Goal: Information Seeking & Learning: Learn about a topic

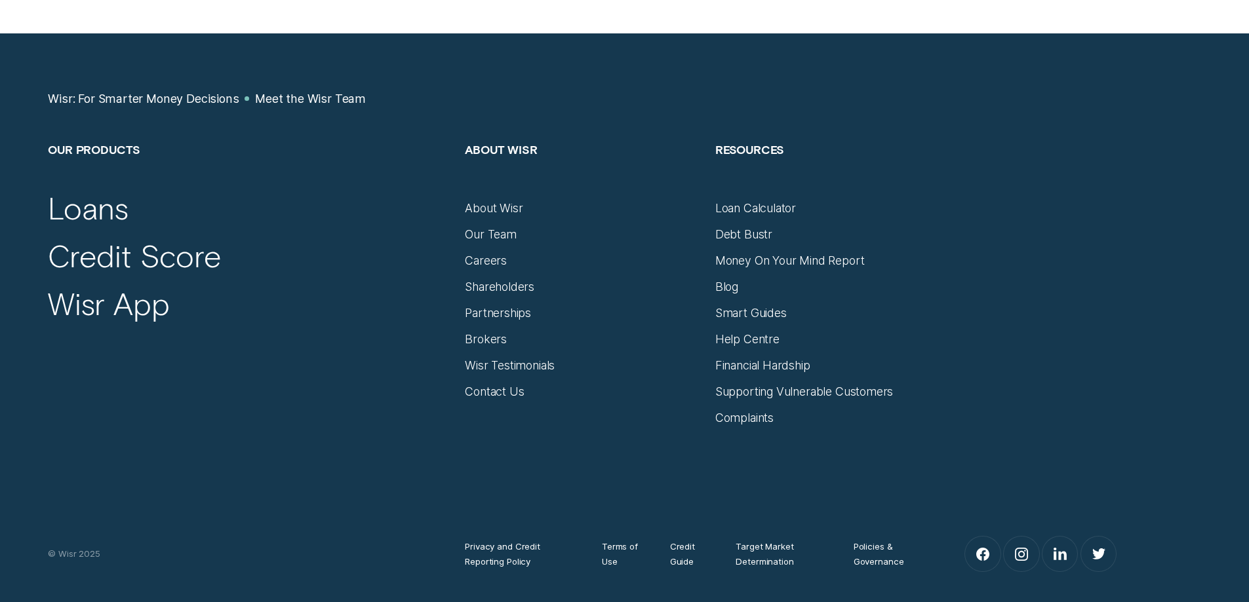
scroll to position [1919, 0]
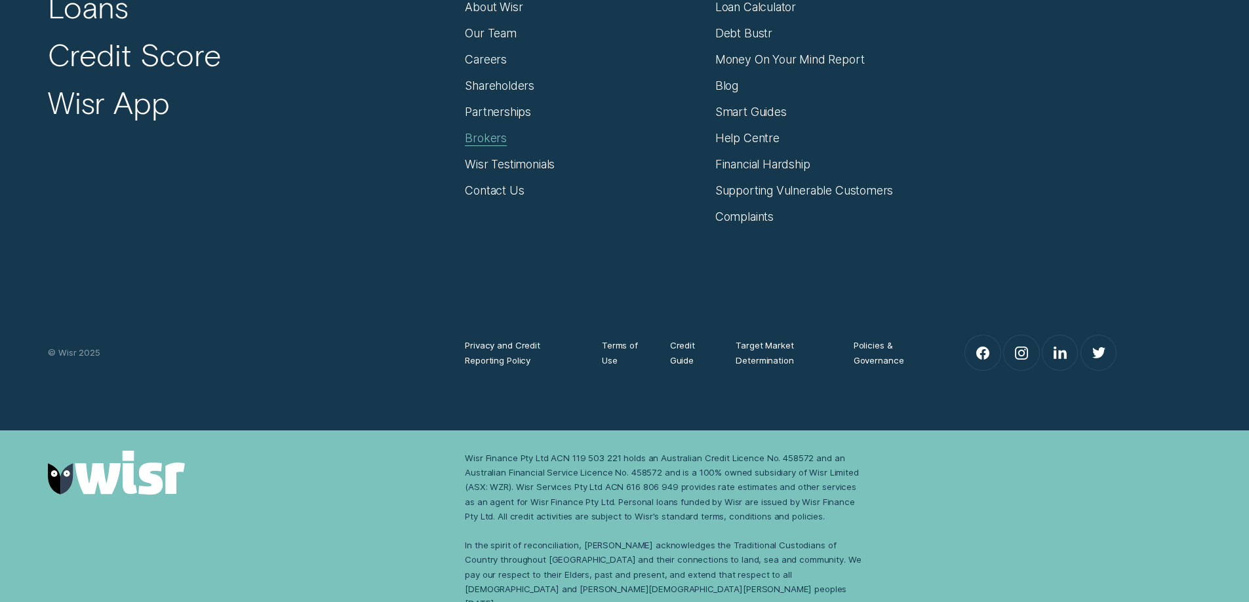
click at [498, 139] on div "Brokers" at bounding box center [486, 138] width 42 height 14
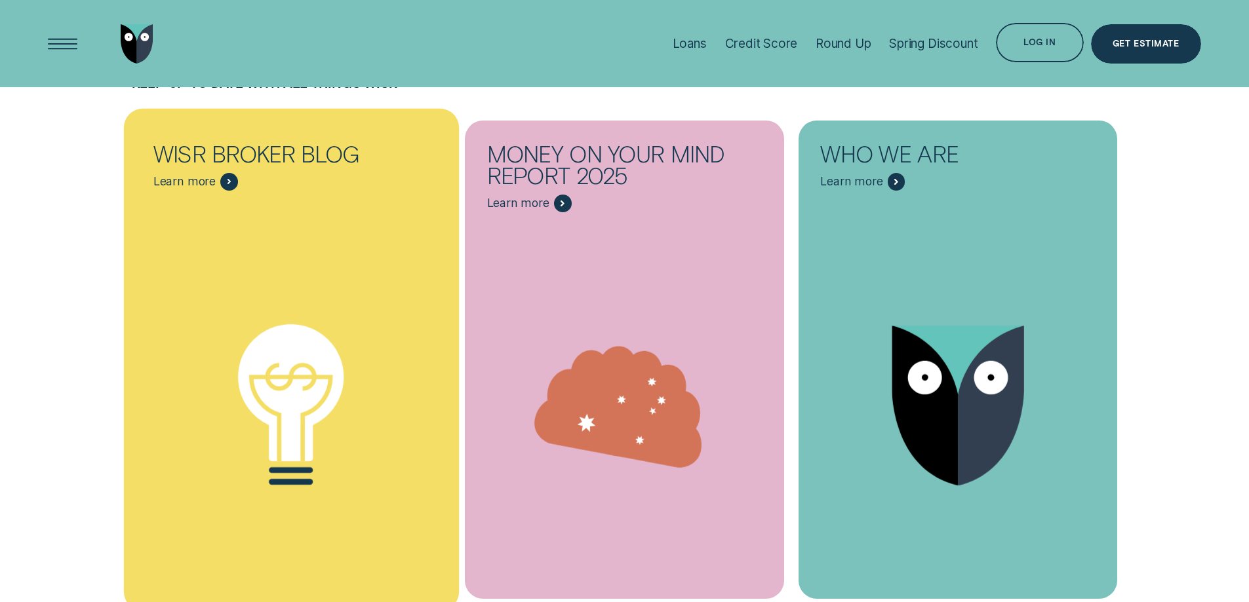
scroll to position [7342, 0]
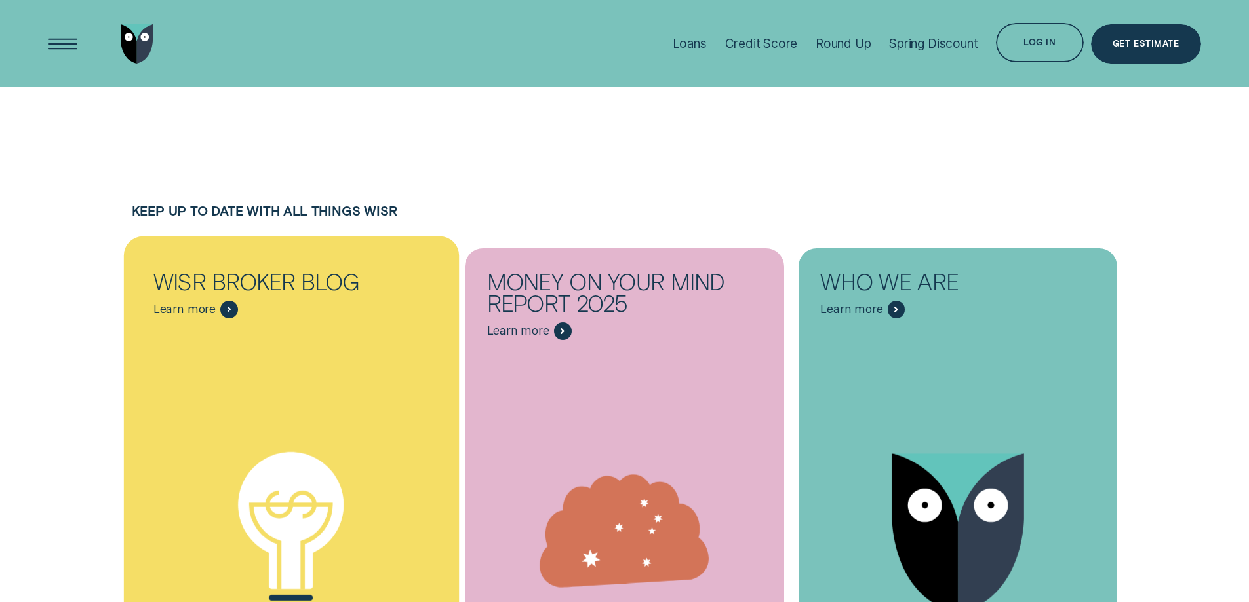
click at [227, 307] on icon "Wisr Broker Blog - Learn more" at bounding box center [229, 310] width 4 height 6
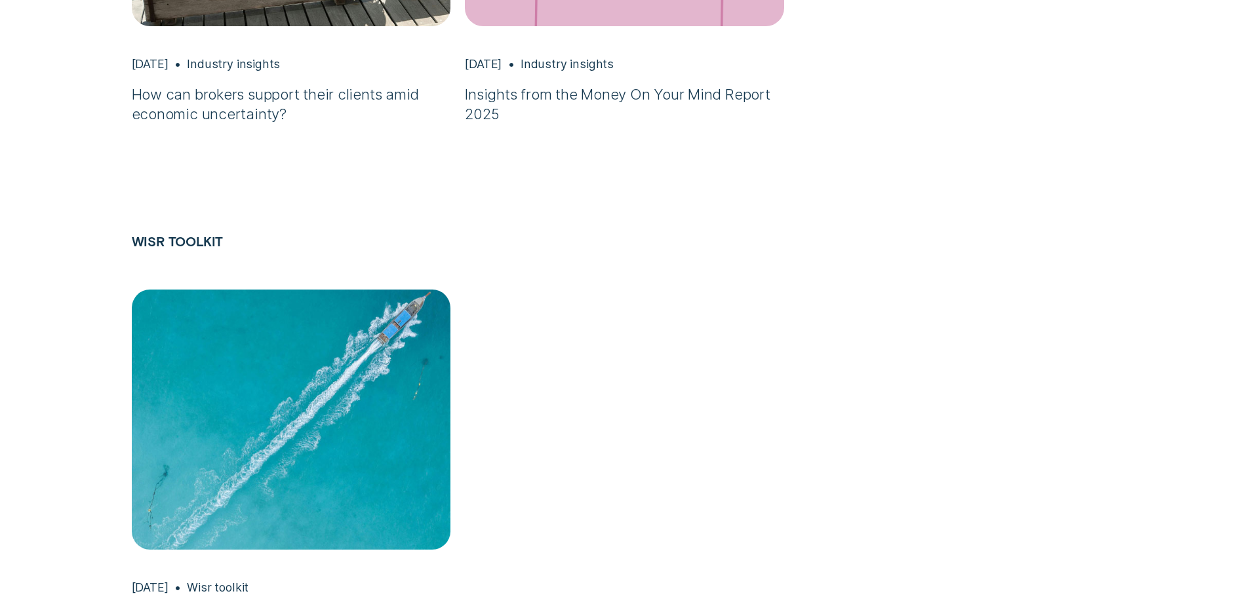
scroll to position [4720, 0]
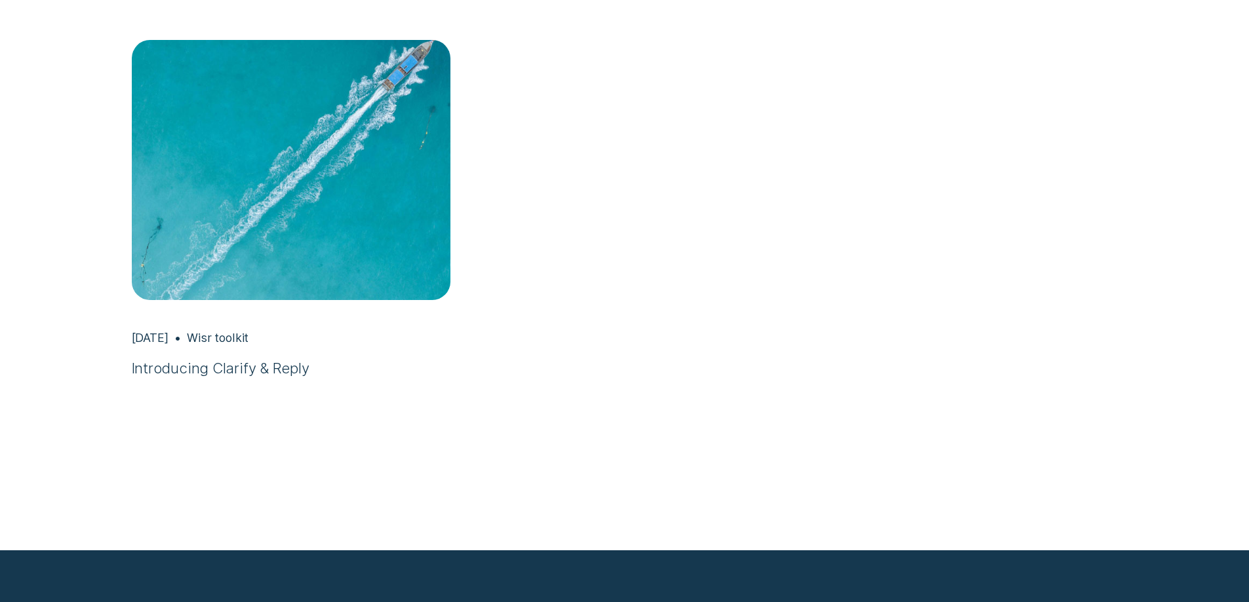
click at [245, 372] on h3 "Introducing Clarify & Reply" at bounding box center [291, 369] width 319 height 20
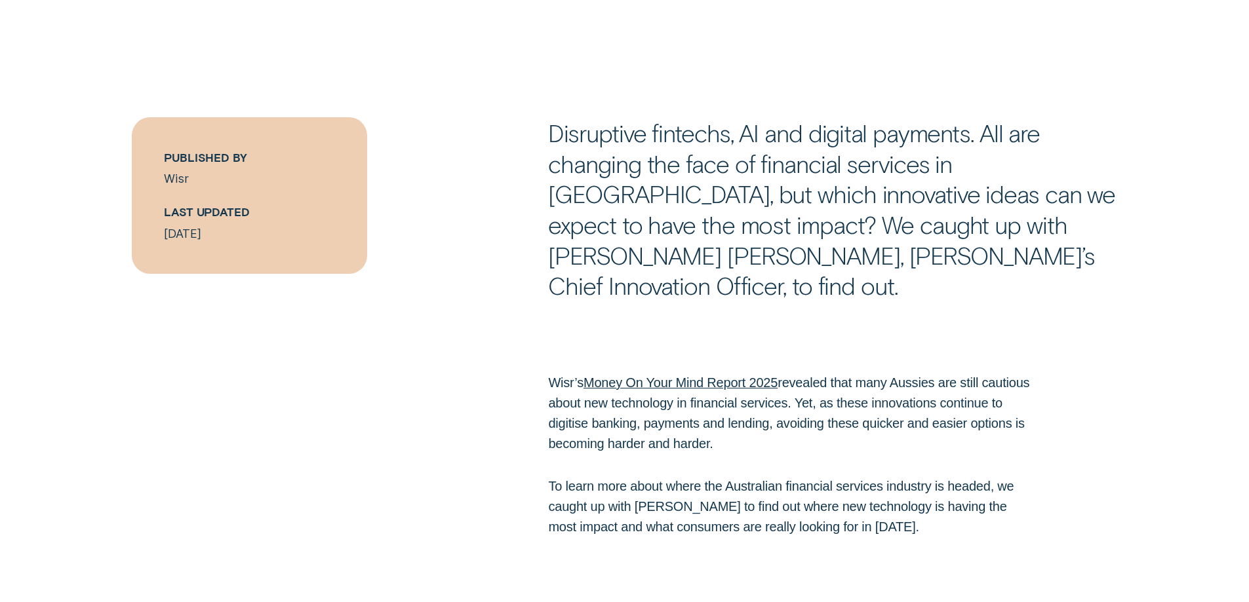
scroll to position [918, 0]
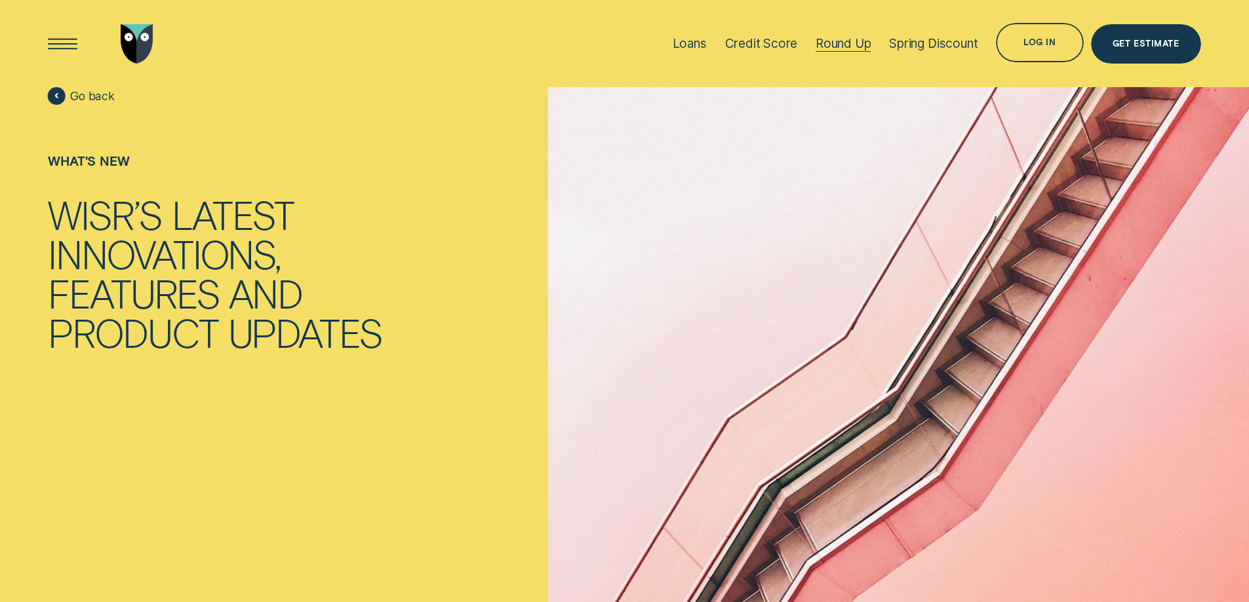
drag, startPoint x: 844, startPoint y: 42, endPoint x: 778, endPoint y: 43, distance: 66.2
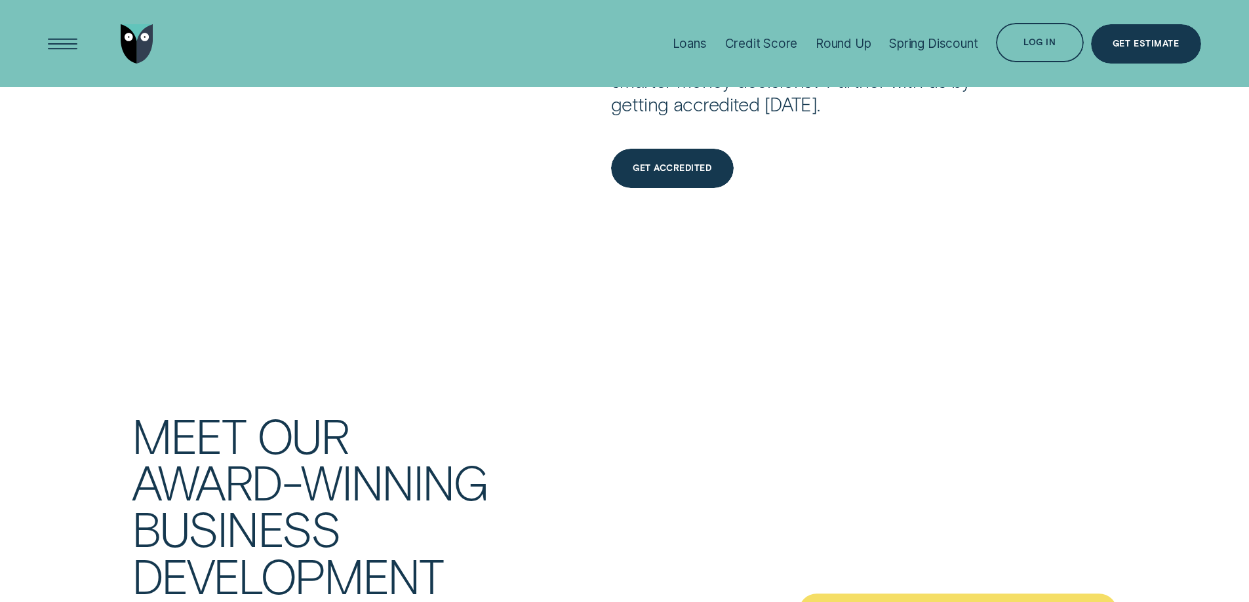
scroll to position [3737, 0]
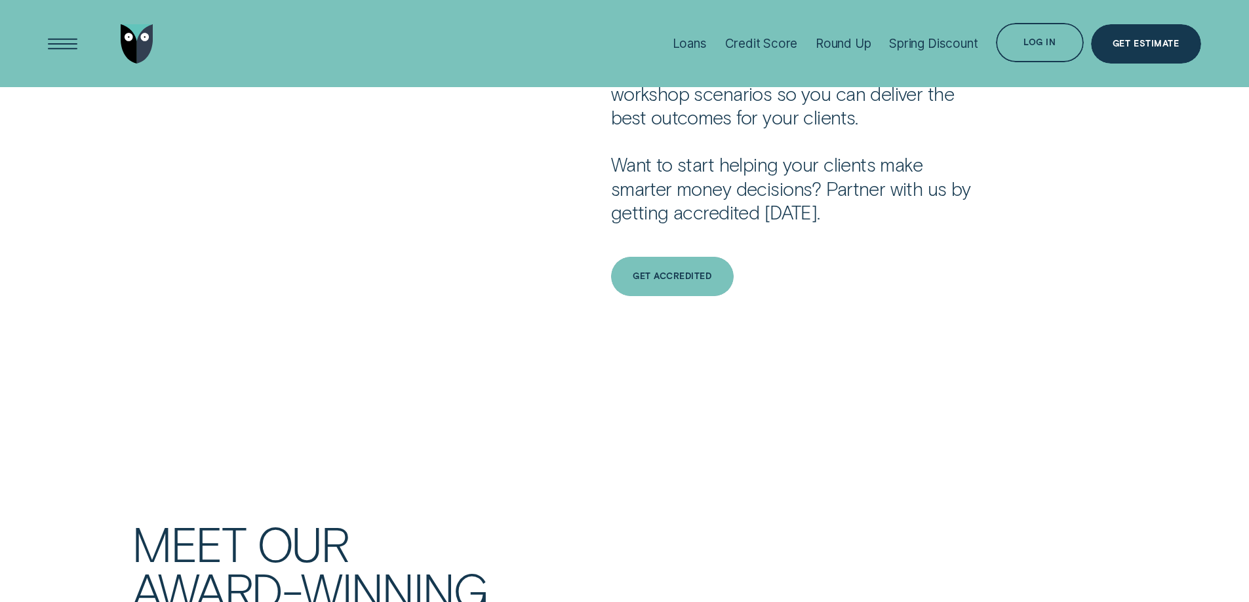
click at [705, 257] on div "Get Accredited" at bounding box center [672, 276] width 123 height 39
